Goal: Information Seeking & Learning: Find specific fact

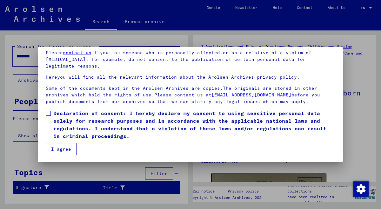
scroll to position [52, 0]
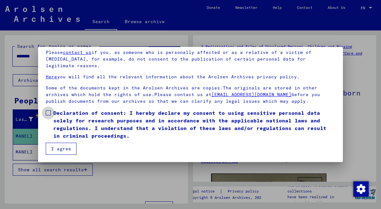
click at [49, 114] on span at bounding box center [48, 112] width 5 height 5
click at [57, 149] on button "I agree" at bounding box center [61, 149] width 31 height 12
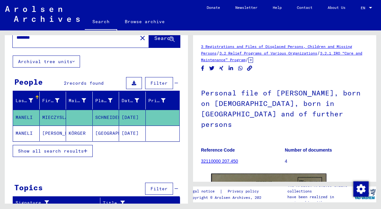
scroll to position [19, 0]
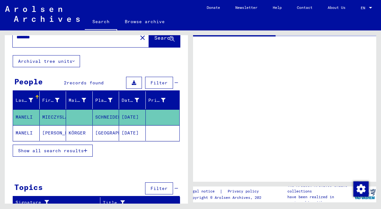
type input "**********"
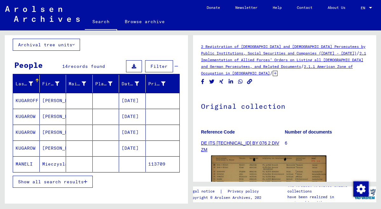
scroll to position [53, 0]
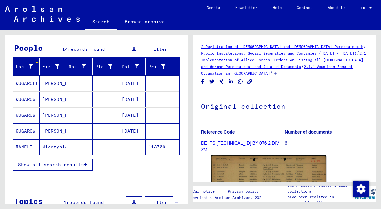
click at [43, 165] on span "Show all search results" at bounding box center [51, 165] width 66 height 6
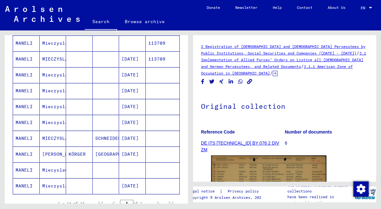
scroll to position [157, 0]
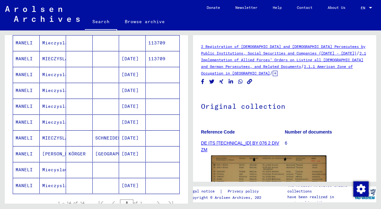
click at [52, 150] on mat-cell "[PERSON_NAME]" at bounding box center [53, 154] width 27 height 16
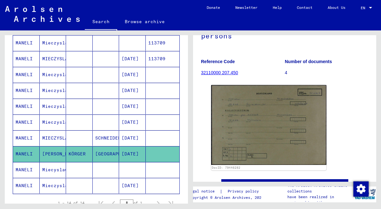
scroll to position [95, 0]
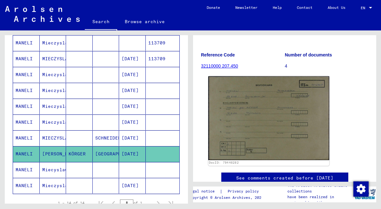
click at [269, 126] on img at bounding box center [268, 119] width 121 height 84
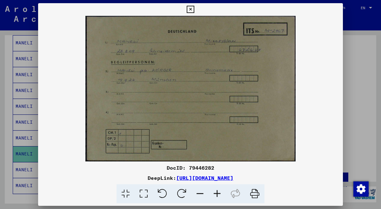
click at [194, 7] on icon at bounding box center [190, 10] width 7 height 8
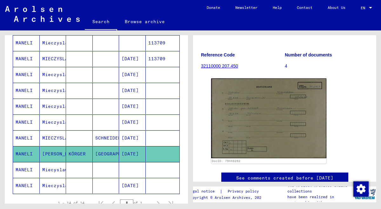
click at [48, 170] on mat-cell "Miecyslaw" at bounding box center [53, 170] width 27 height 16
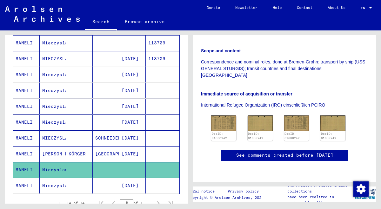
scroll to position [183, 0]
click at [225, 115] on img at bounding box center [223, 123] width 26 height 17
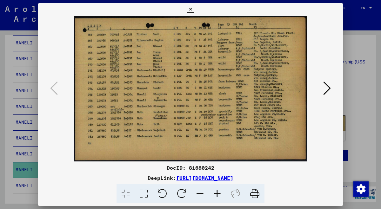
click at [216, 195] on icon at bounding box center [217, 193] width 17 height 19
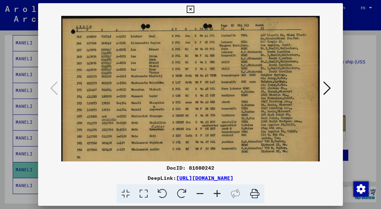
click at [216, 195] on icon at bounding box center [217, 193] width 17 height 19
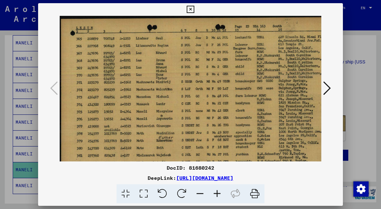
click at [216, 195] on icon at bounding box center [217, 193] width 17 height 19
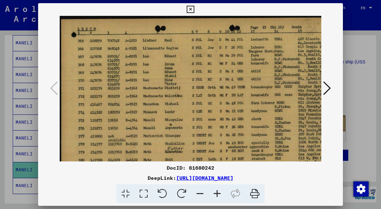
click at [216, 195] on icon at bounding box center [217, 193] width 17 height 19
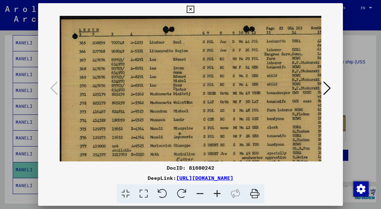
click at [216, 195] on icon at bounding box center [217, 193] width 17 height 19
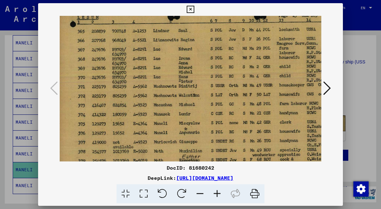
scroll to position [15, 3]
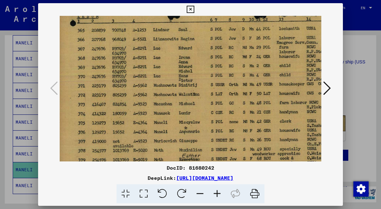
drag, startPoint x: 236, startPoint y: 143, endPoint x: 232, endPoint y: 127, distance: 16.3
click at [232, 127] on img at bounding box center [237, 113] width 360 height 225
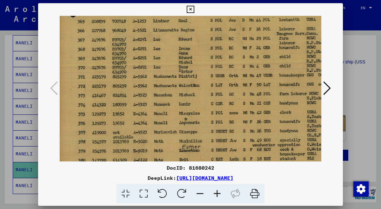
drag, startPoint x: 236, startPoint y: 128, endPoint x: 236, endPoint y: 118, distance: 10.2
click at [236, 118] on img at bounding box center [237, 104] width 360 height 225
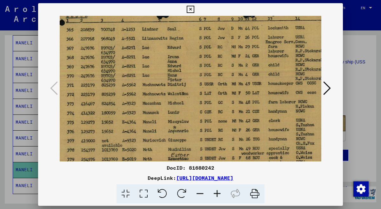
scroll to position [26, 14]
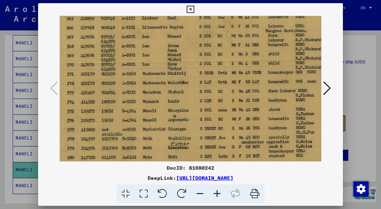
drag, startPoint x: 244, startPoint y: 117, endPoint x: 233, endPoint y: 116, distance: 11.1
click at [233, 116] on img at bounding box center [225, 102] width 360 height 225
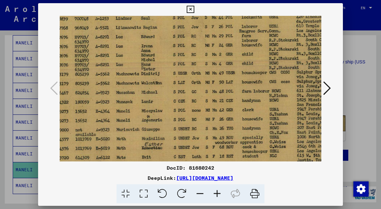
drag, startPoint x: 258, startPoint y: 94, endPoint x: 232, endPoint y: 94, distance: 26.4
click at [232, 94] on img at bounding box center [199, 102] width 360 height 225
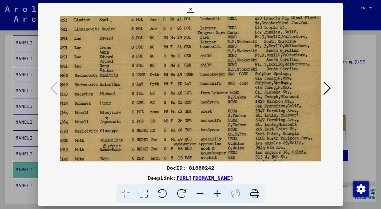
scroll to position [24, 83]
drag, startPoint x: 267, startPoint y: 92, endPoint x: 224, endPoint y: 94, distance: 42.3
click at [224, 94] on img at bounding box center [157, 103] width 360 height 225
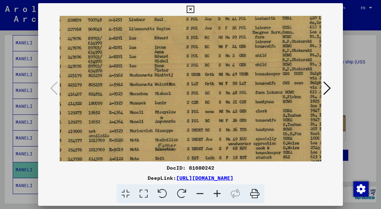
drag, startPoint x: 183, startPoint y: 97, endPoint x: 239, endPoint y: 96, distance: 55.9
click at [239, 97] on img at bounding box center [212, 103] width 360 height 225
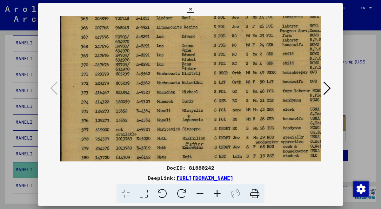
drag, startPoint x: 175, startPoint y: 91, endPoint x: 237, endPoint y: 89, distance: 61.9
click at [237, 89] on img at bounding box center [240, 102] width 360 height 225
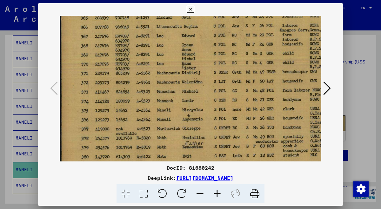
click at [194, 8] on icon at bounding box center [190, 10] width 7 height 8
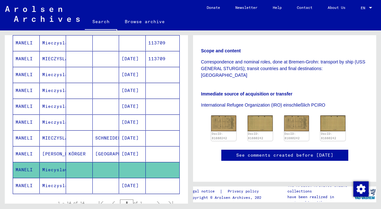
click at [51, 182] on mat-cell "Mieczyslaw" at bounding box center [53, 186] width 27 height 16
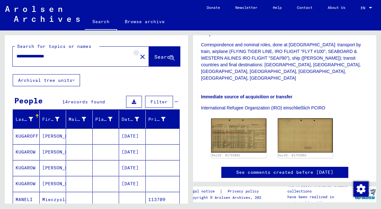
click at [139, 57] on mat-icon "close" at bounding box center [143, 57] width 8 height 8
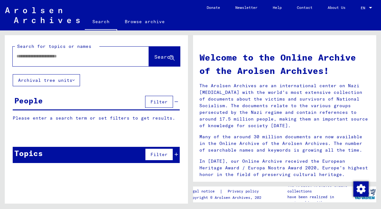
click at [70, 56] on input "text" at bounding box center [73, 56] width 113 height 7
paste input "**********"
click at [31, 57] on input "**********" at bounding box center [73, 56] width 113 height 7
click at [51, 57] on input "*******" at bounding box center [73, 56] width 113 height 7
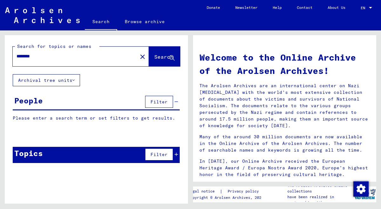
paste input "*********"
type input "**********"
click at [155, 57] on span "Search" at bounding box center [163, 57] width 19 height 6
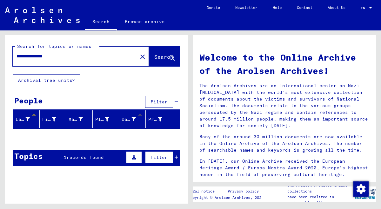
scroll to position [16, 0]
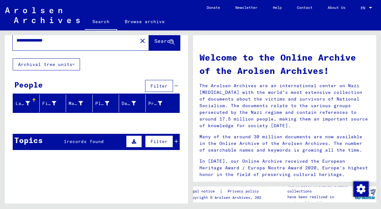
click at [176, 139] on icon at bounding box center [176, 141] width 3 height 4
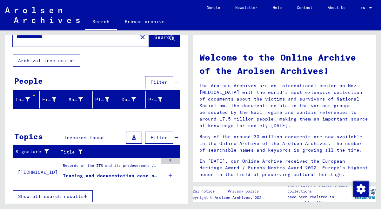
scroll to position [21, 0]
